Goal: Book appointment/travel/reservation

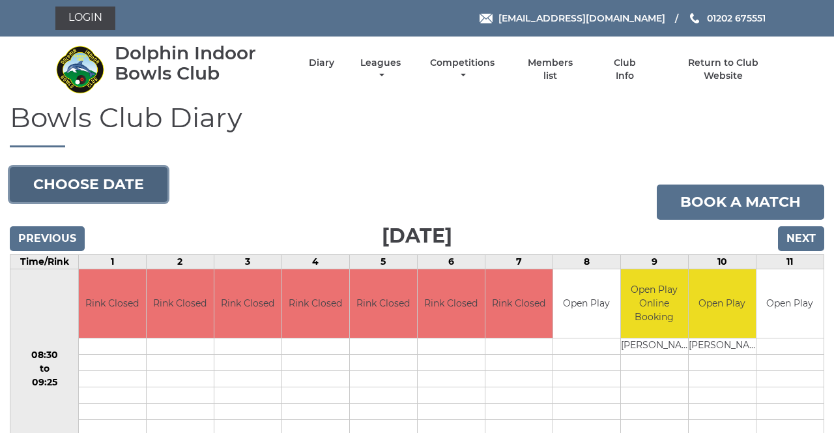
click at [134, 186] on button "Choose date" at bounding box center [89, 184] width 158 height 35
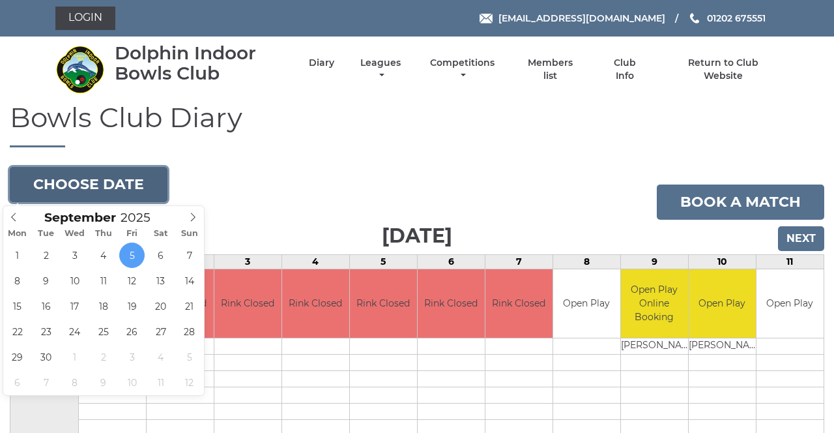
type input "[DATE]"
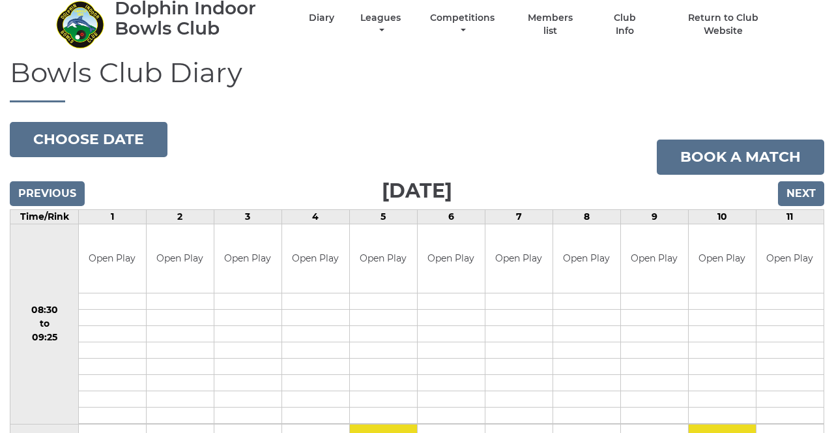
scroll to position [42, 0]
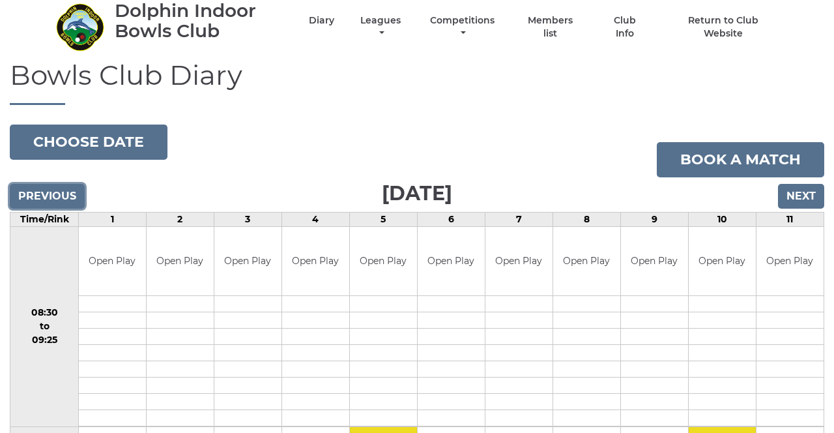
click at [68, 198] on input "Previous" at bounding box center [47, 196] width 75 height 25
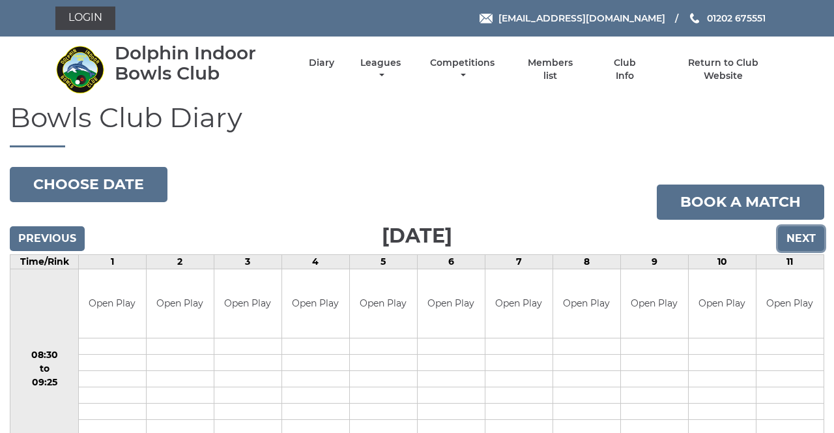
click at [809, 245] on input "Next" at bounding box center [801, 238] width 46 height 25
click at [808, 239] on input "Next" at bounding box center [801, 238] width 46 height 25
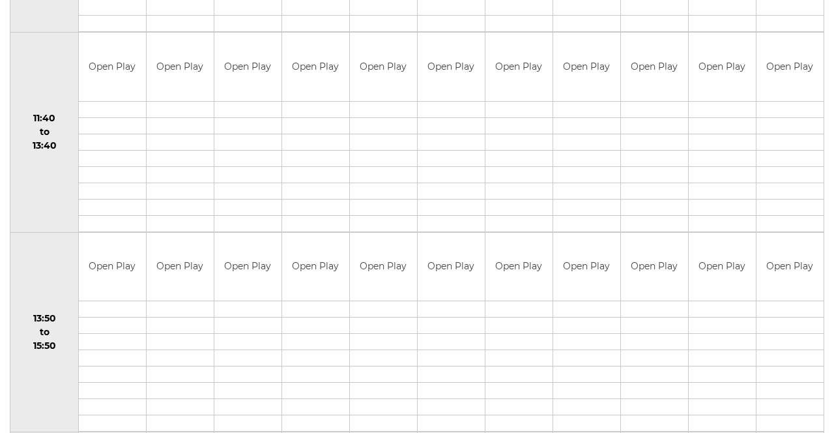
scroll to position [637, 0]
